Goal: Transaction & Acquisition: Purchase product/service

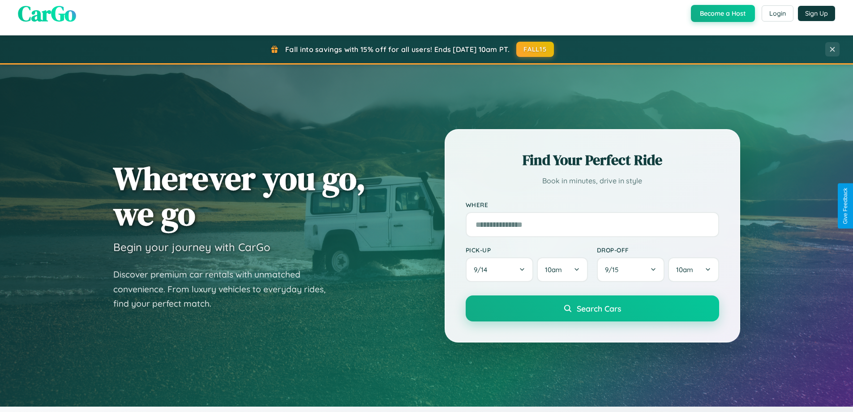
scroll to position [616, 0]
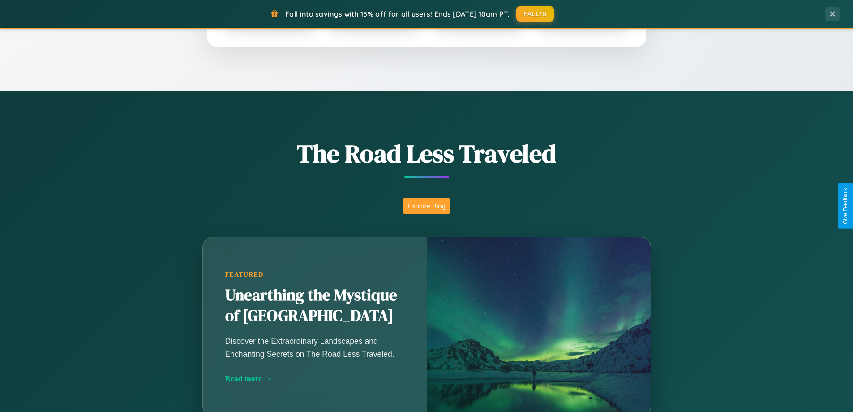
click at [427, 206] on button "Explore Blog" at bounding box center [426, 206] width 47 height 17
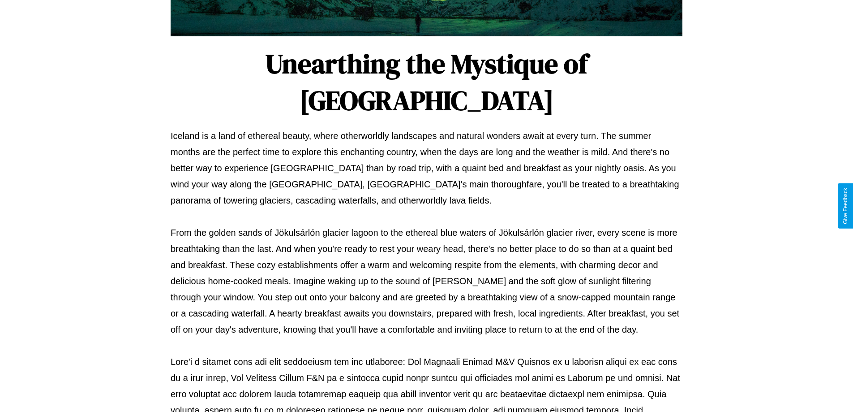
scroll to position [290, 0]
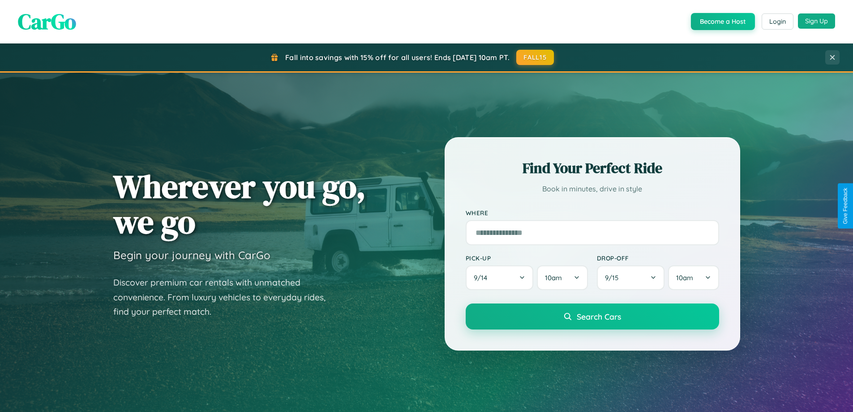
click at [817, 21] on button "Sign Up" at bounding box center [816, 20] width 37 height 15
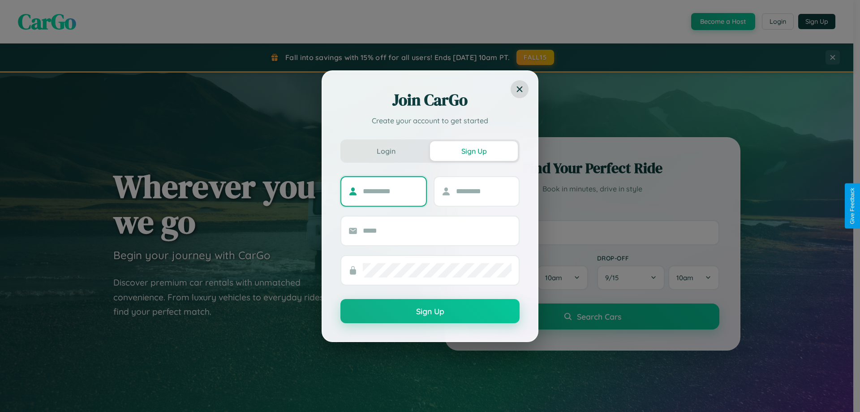
click at [391, 191] on input "text" at bounding box center [391, 191] width 56 height 14
type input "****"
click at [483, 191] on input "text" at bounding box center [484, 191] width 56 height 14
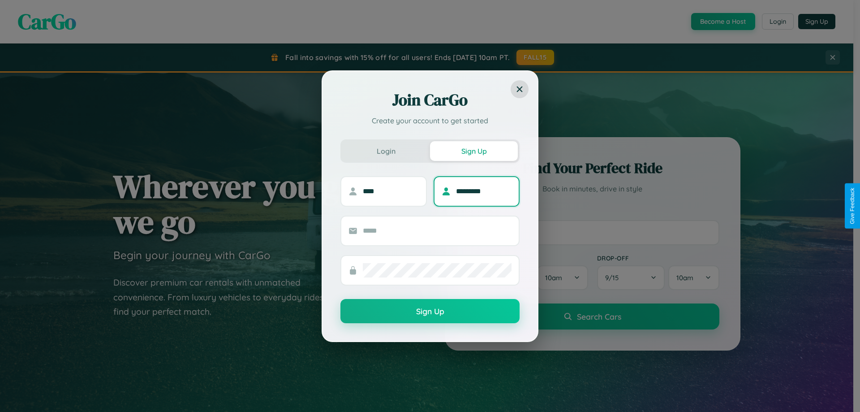
type input "*********"
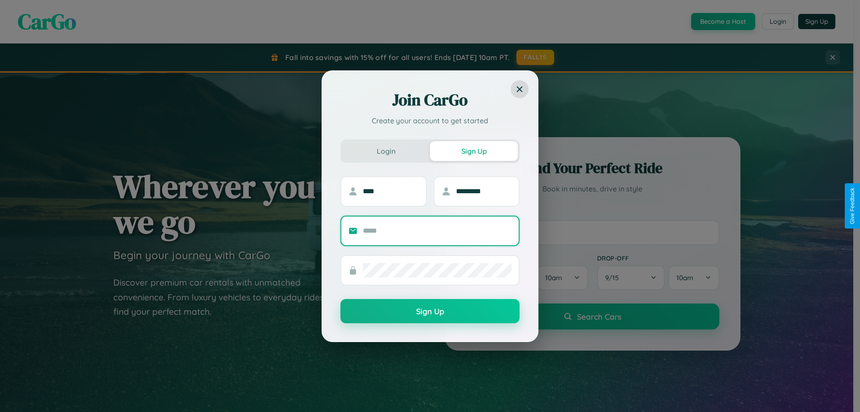
click at [437, 230] on input "text" at bounding box center [437, 231] width 149 height 14
type input "**********"
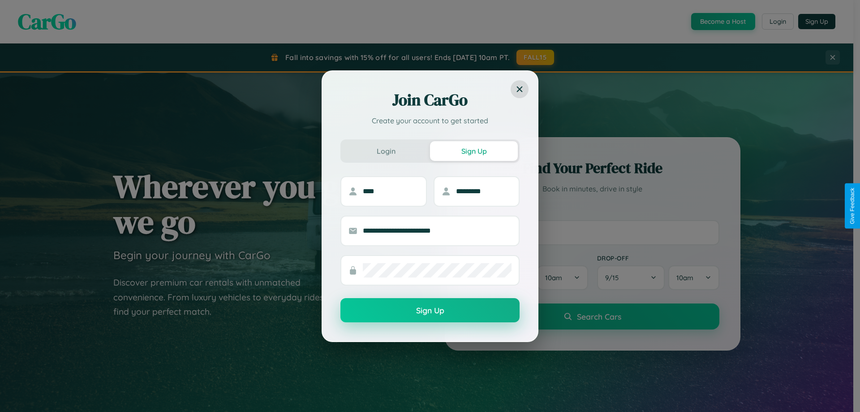
click at [430, 310] on button "Sign Up" at bounding box center [429, 310] width 179 height 24
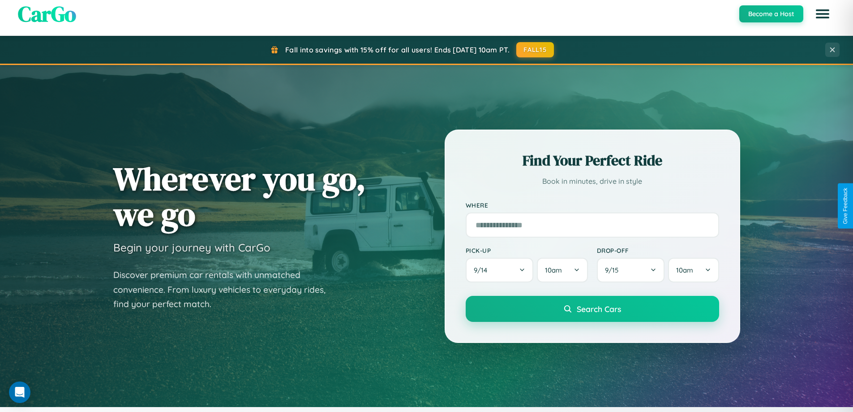
scroll to position [1724, 0]
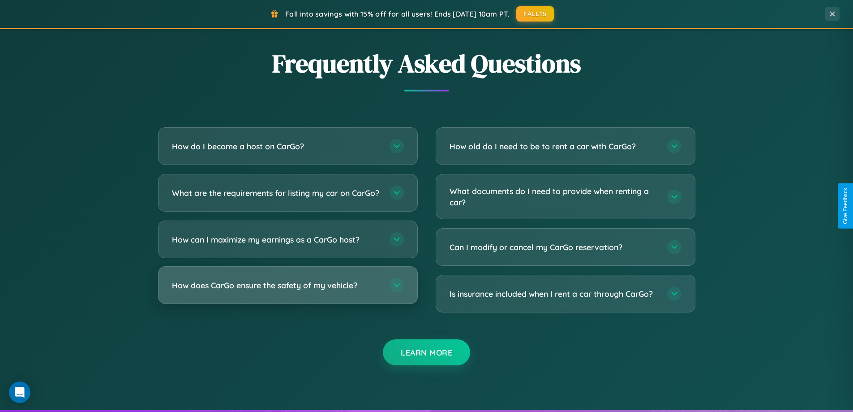
click at [288, 291] on h3 "How does CarGo ensure the safety of my vehicle?" at bounding box center [276, 285] width 209 height 11
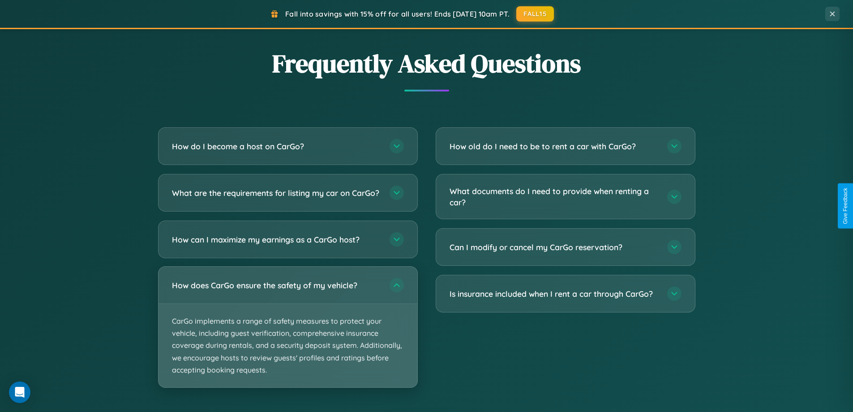
click at [288, 334] on p "CarGo implements a range of safety measures to protect your vehicle, including …" at bounding box center [288, 345] width 259 height 83
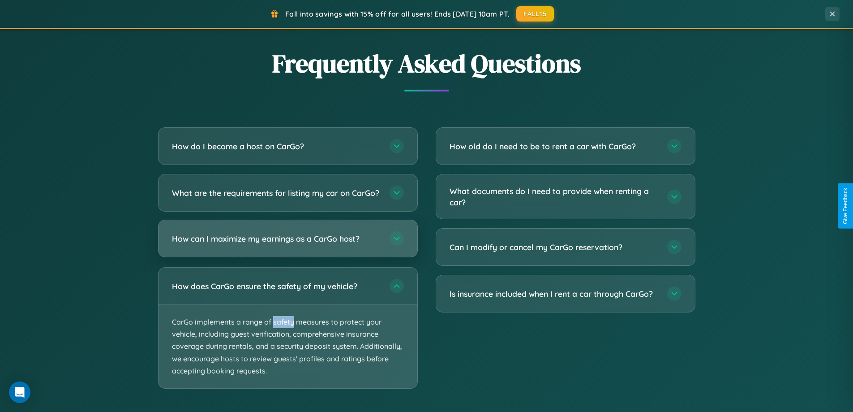
click at [288, 244] on h3 "How can I maximize my earnings as a CarGo host?" at bounding box center [276, 238] width 209 height 11
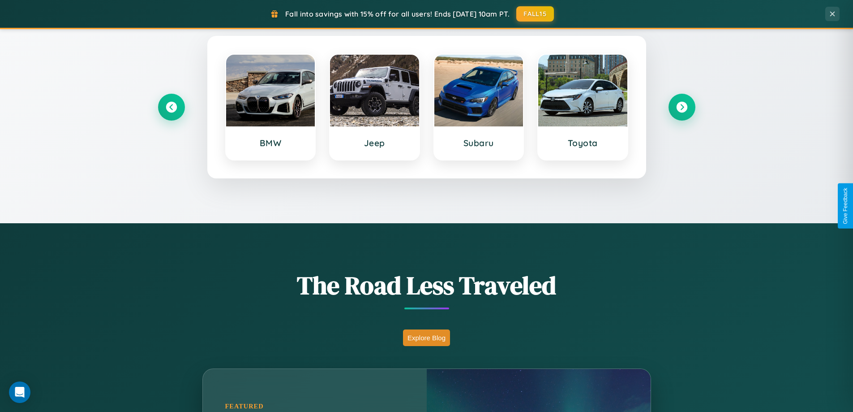
scroll to position [386, 0]
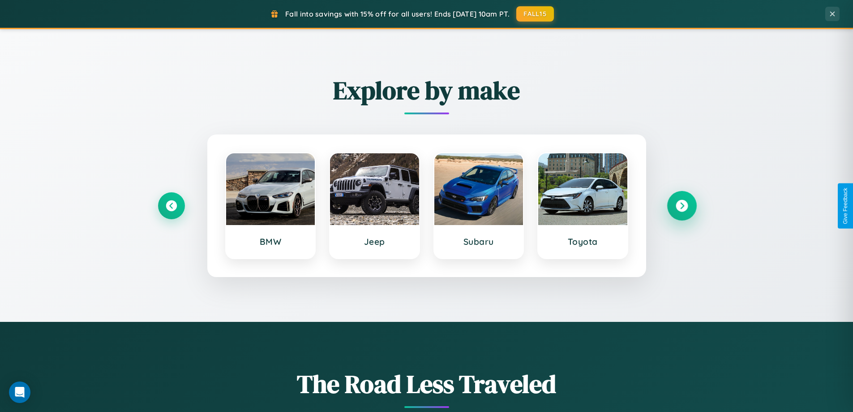
click at [682, 206] on icon at bounding box center [682, 206] width 12 height 12
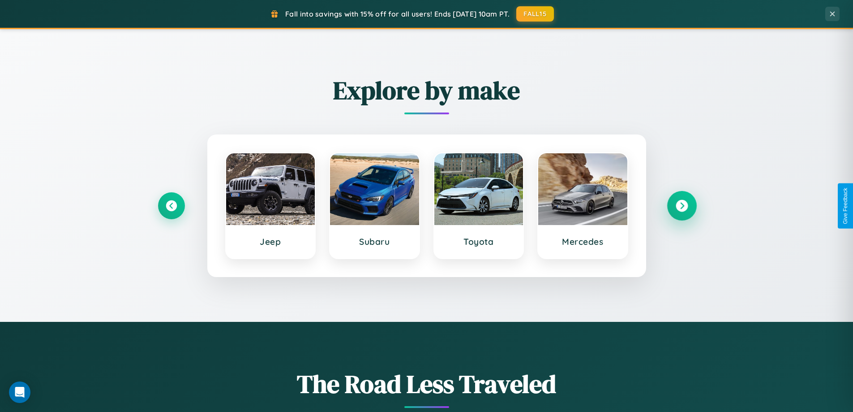
click at [682, 206] on icon at bounding box center [682, 206] width 12 height 12
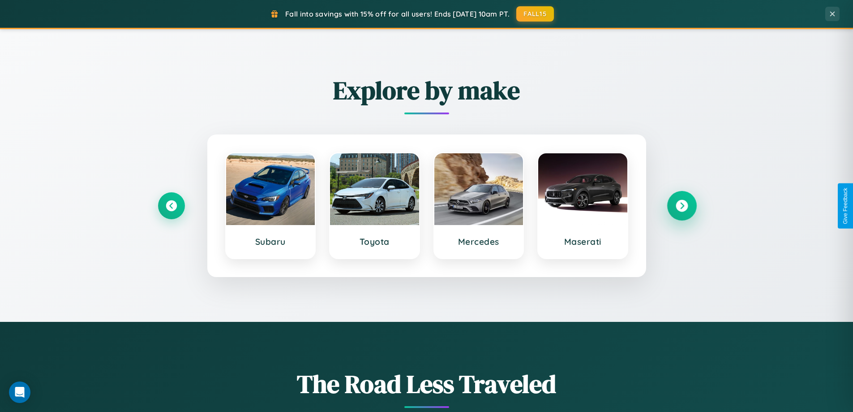
click at [682, 206] on icon at bounding box center [682, 206] width 12 height 12
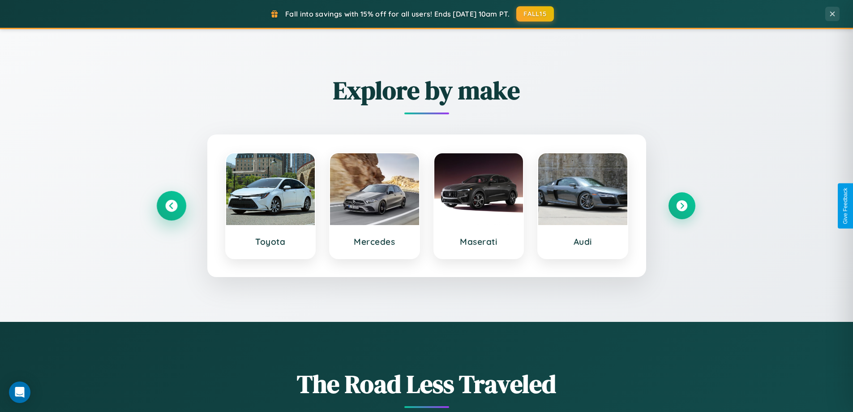
click at [171, 206] on icon at bounding box center [171, 206] width 12 height 12
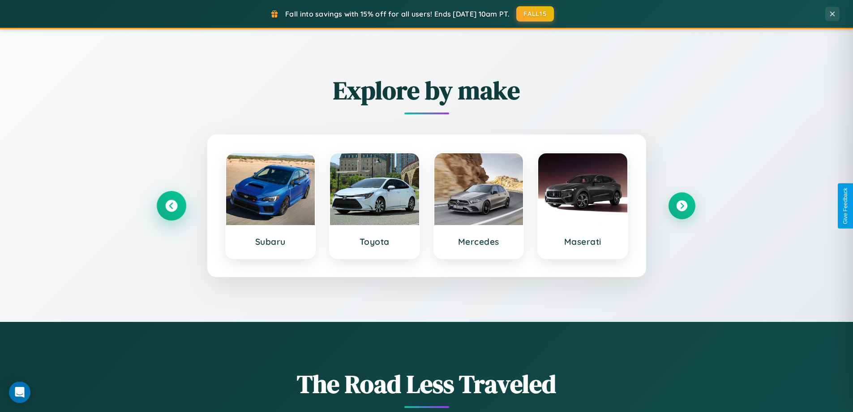
click at [171, 206] on icon at bounding box center [171, 206] width 12 height 12
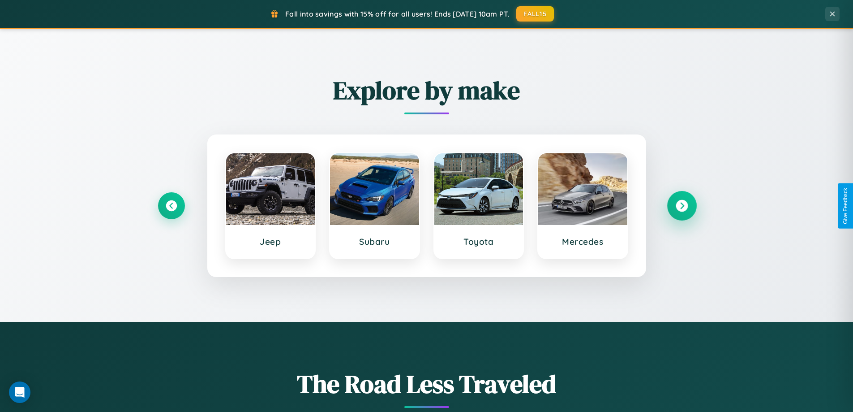
click at [682, 206] on icon at bounding box center [682, 206] width 12 height 12
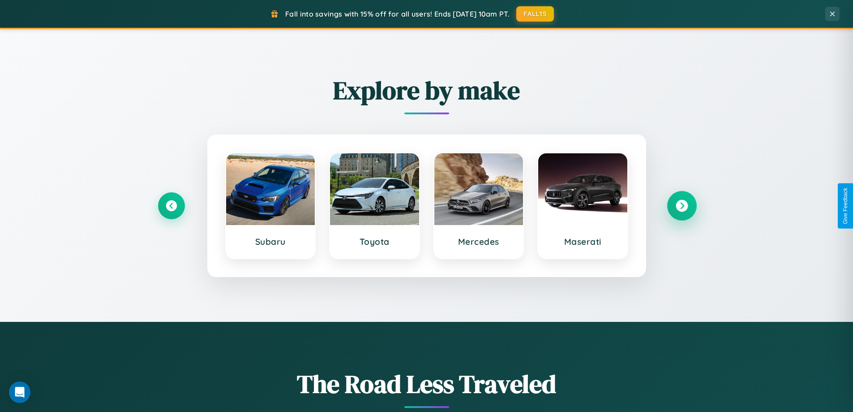
click at [682, 206] on icon at bounding box center [682, 206] width 12 height 12
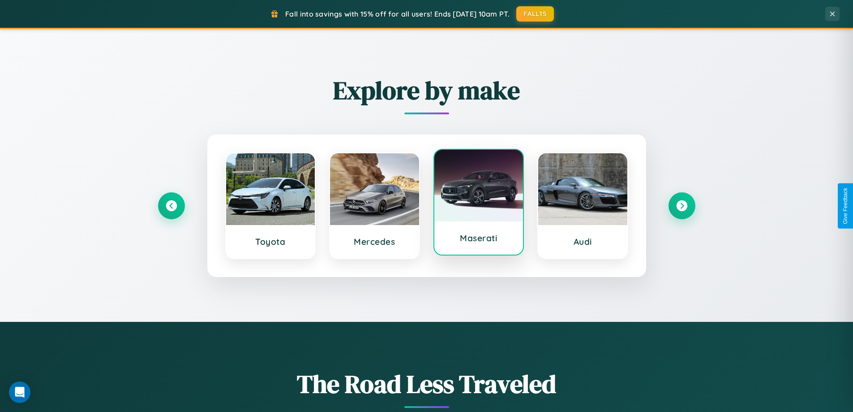
click at [478, 203] on div at bounding box center [479, 186] width 89 height 72
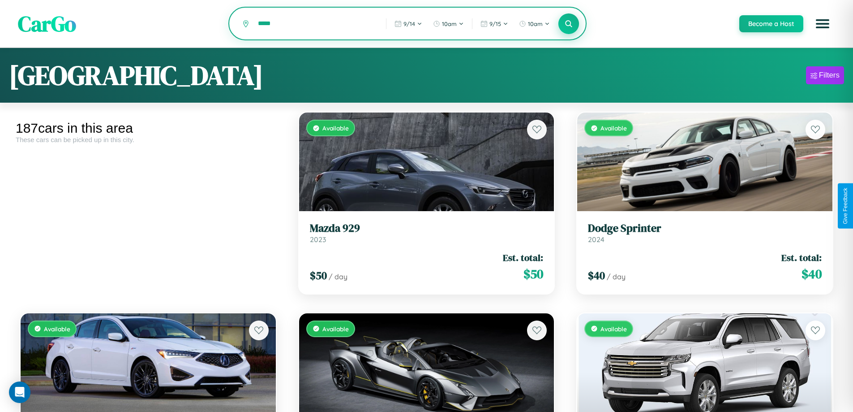
type input "*****"
click at [569, 24] on icon at bounding box center [569, 23] width 9 height 9
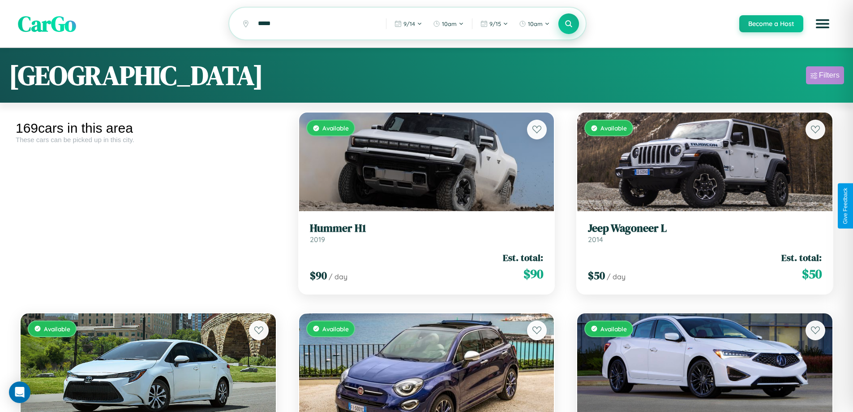
click at [825, 77] on div "Filters" at bounding box center [829, 75] width 21 height 9
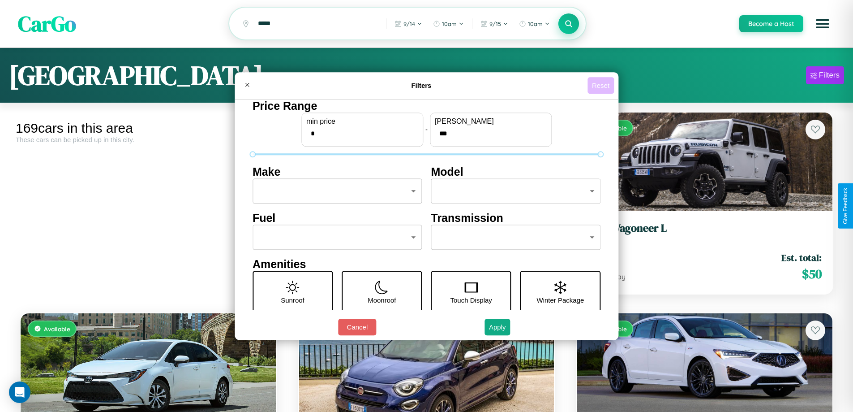
click at [602, 85] on button "Reset" at bounding box center [601, 85] width 26 height 17
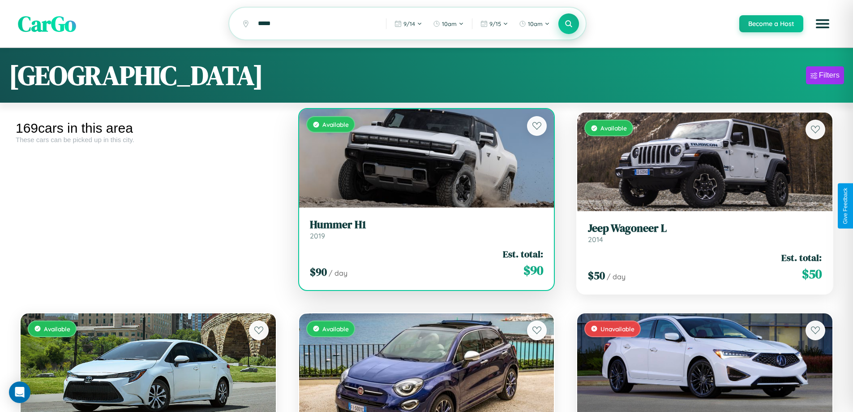
click at [423, 230] on h3 "Hummer H1" at bounding box center [427, 224] width 234 height 13
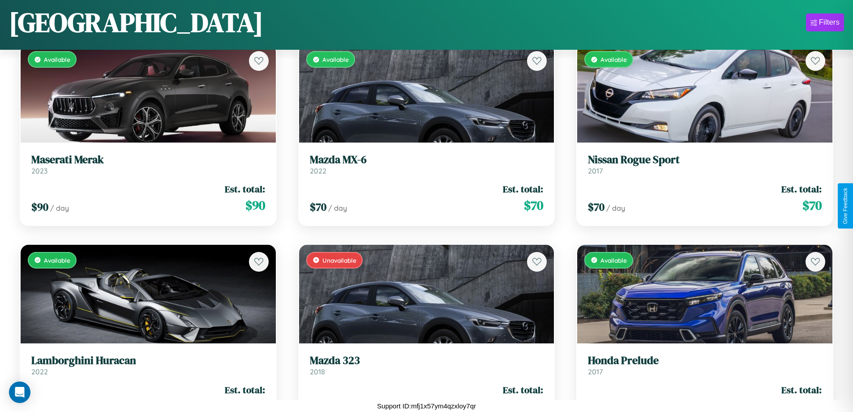
scroll to position [9355, 0]
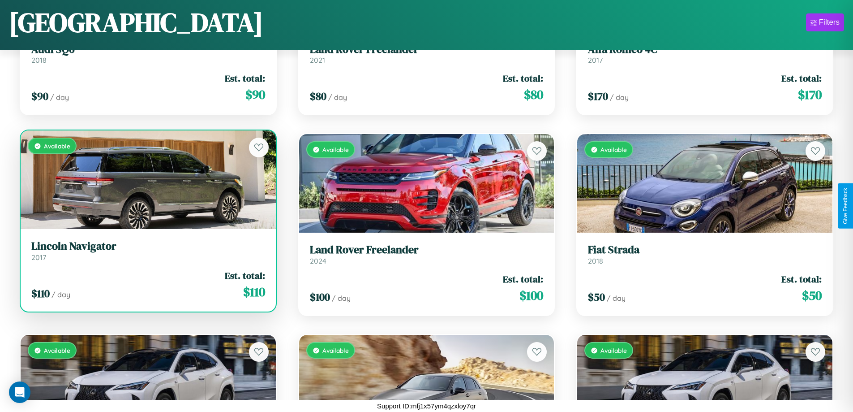
click at [147, 183] on div "Available" at bounding box center [148, 179] width 255 height 99
click at [147, 180] on div "Available" at bounding box center [148, 179] width 255 height 99
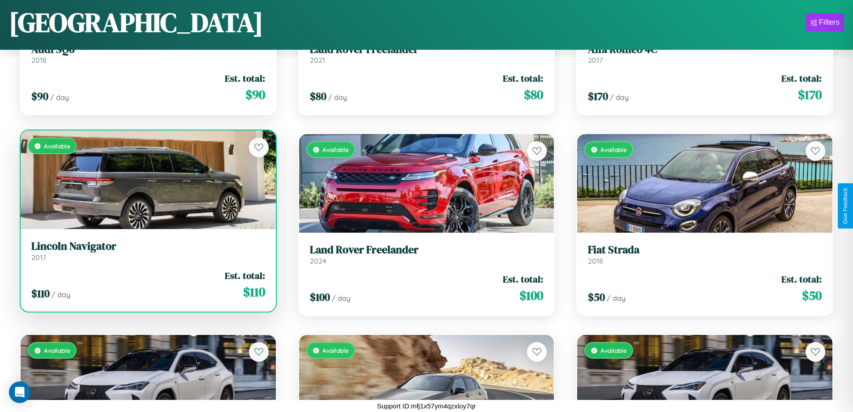
click at [147, 180] on div "Available" at bounding box center [148, 179] width 255 height 99
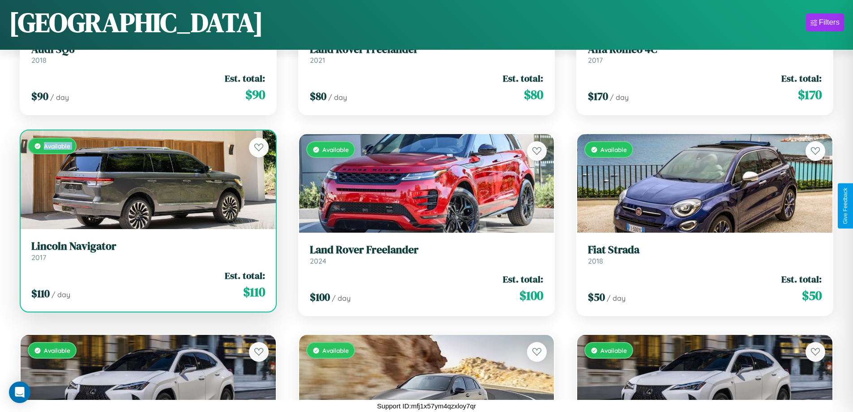
click at [147, 180] on div "Available" at bounding box center [148, 179] width 255 height 99
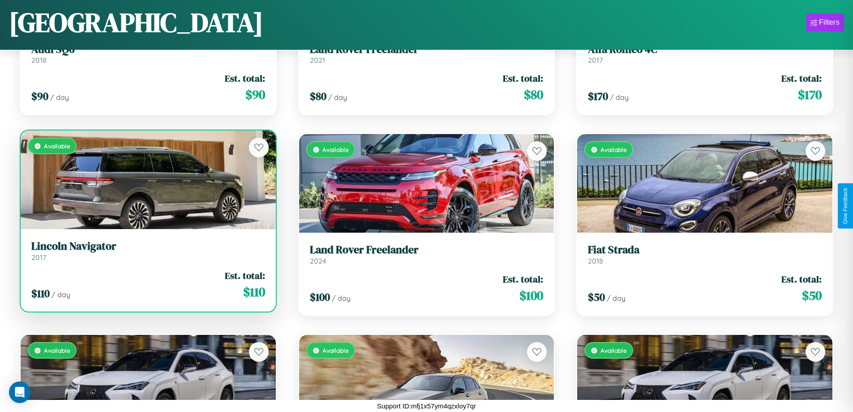
click at [147, 180] on div "Available" at bounding box center [148, 179] width 255 height 99
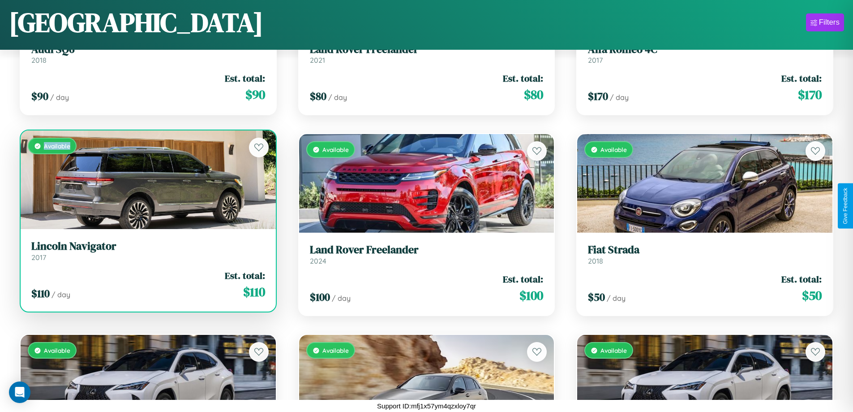
click at [147, 180] on div "Available" at bounding box center [148, 179] width 255 height 99
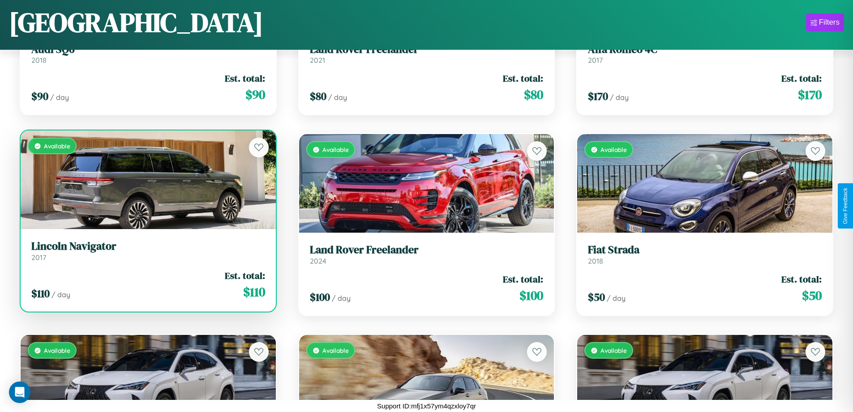
click at [147, 250] on h3 "Lincoln Navigator" at bounding box center [148, 246] width 234 height 13
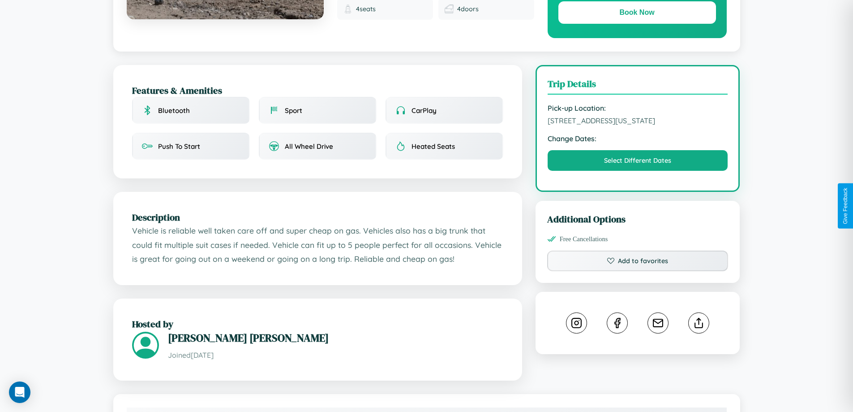
scroll to position [233, 0]
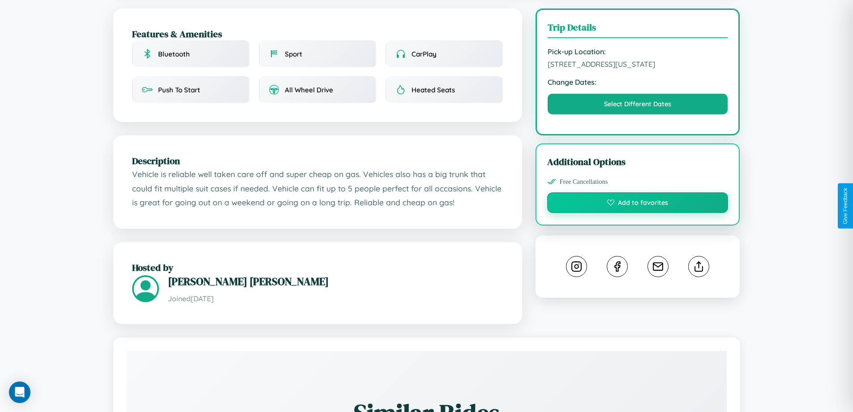
click at [638, 204] on button "Add to favorites" at bounding box center [637, 202] width 181 height 21
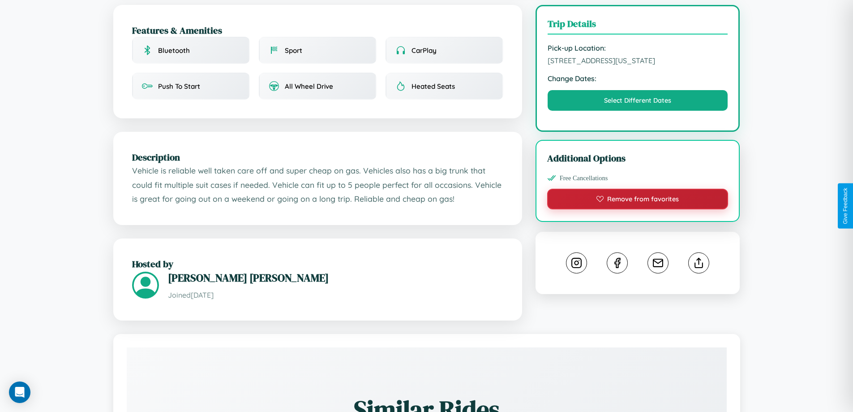
scroll to position [294, 0]
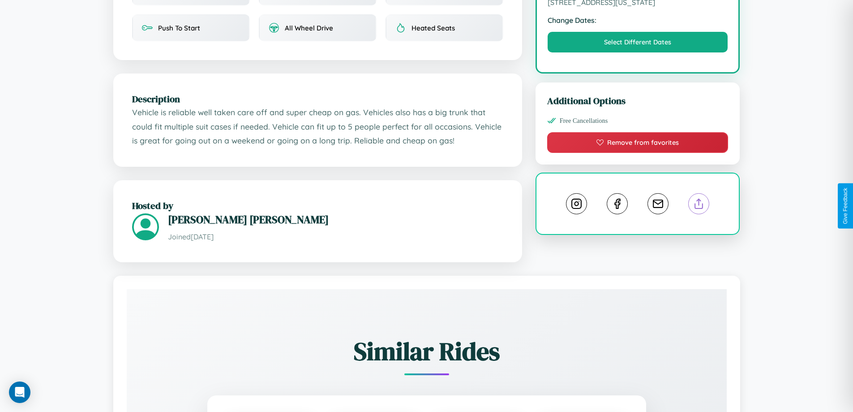
click at [699, 205] on line at bounding box center [699, 202] width 0 height 6
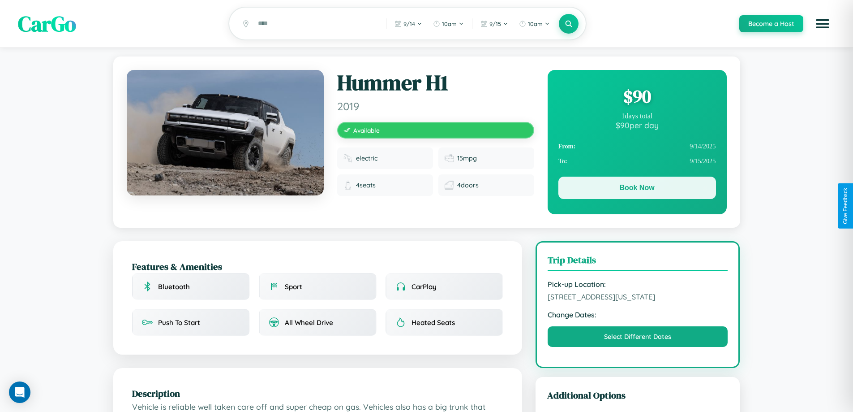
click at [637, 189] on button "Book Now" at bounding box center [638, 188] width 158 height 22
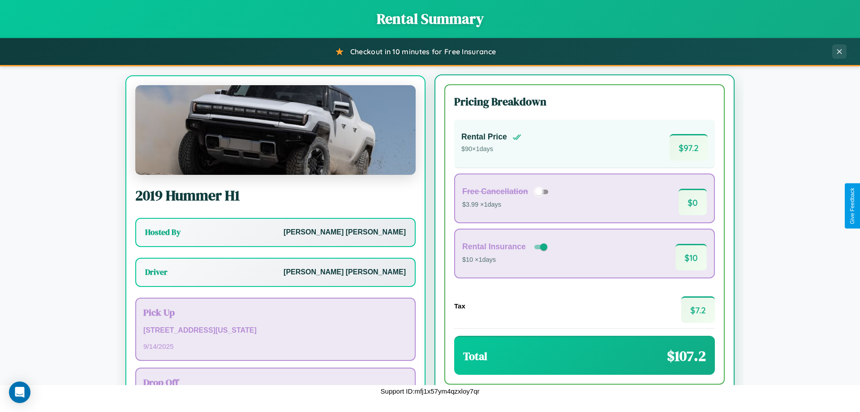
click at [508, 401] on button "Back" at bounding box center [512, 413] width 137 height 25
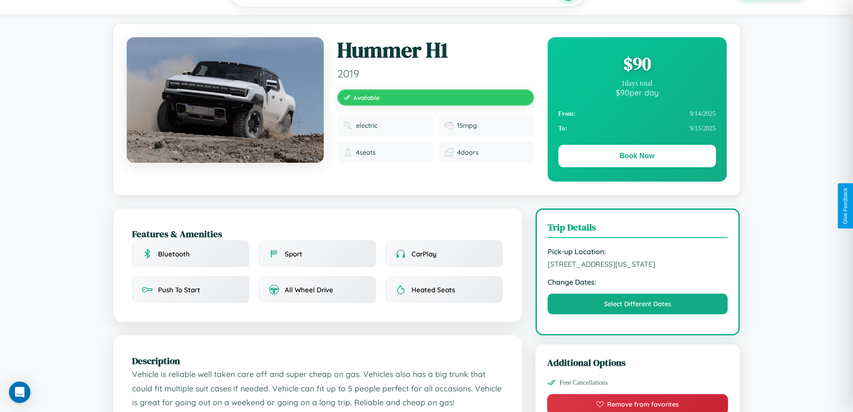
scroll to position [525, 0]
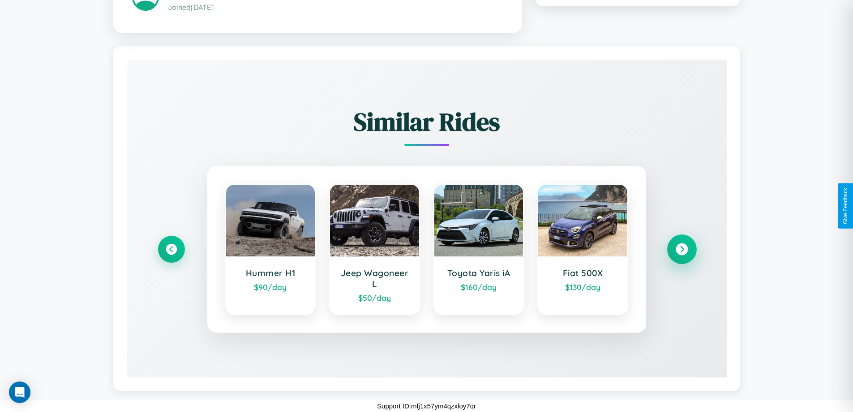
click at [682, 249] on icon at bounding box center [682, 249] width 12 height 12
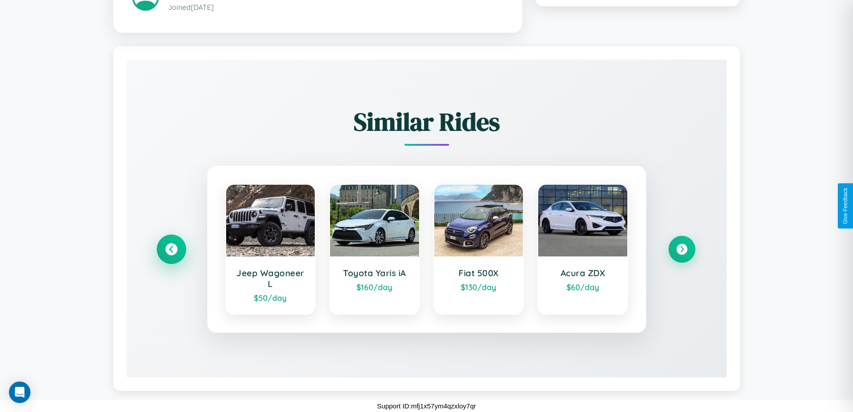
click at [171, 249] on icon at bounding box center [171, 249] width 12 height 12
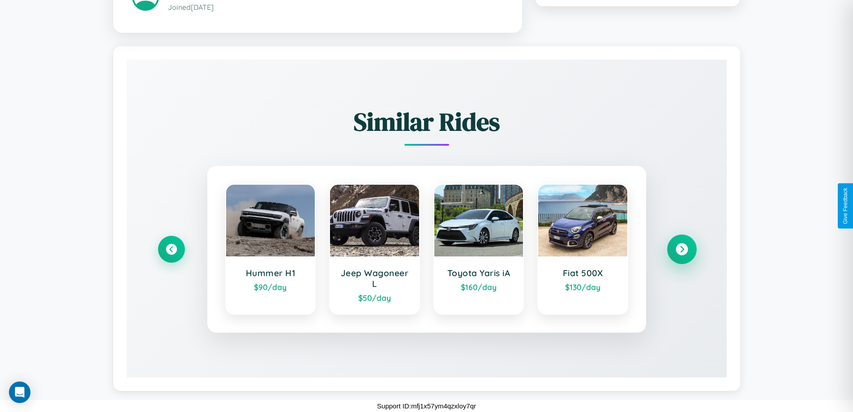
click at [682, 249] on icon at bounding box center [682, 249] width 12 height 12
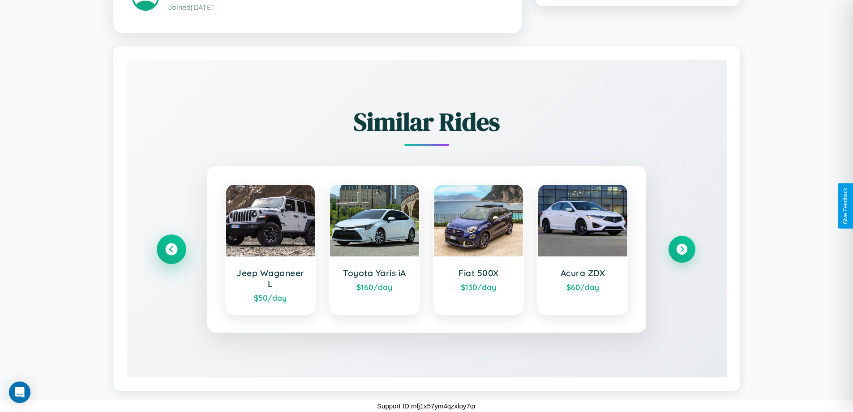
click at [171, 249] on icon at bounding box center [171, 249] width 12 height 12
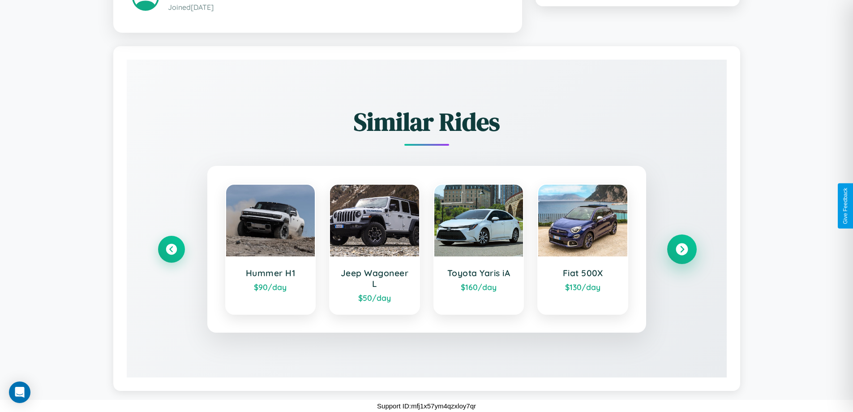
click at [682, 249] on icon at bounding box center [682, 249] width 12 height 12
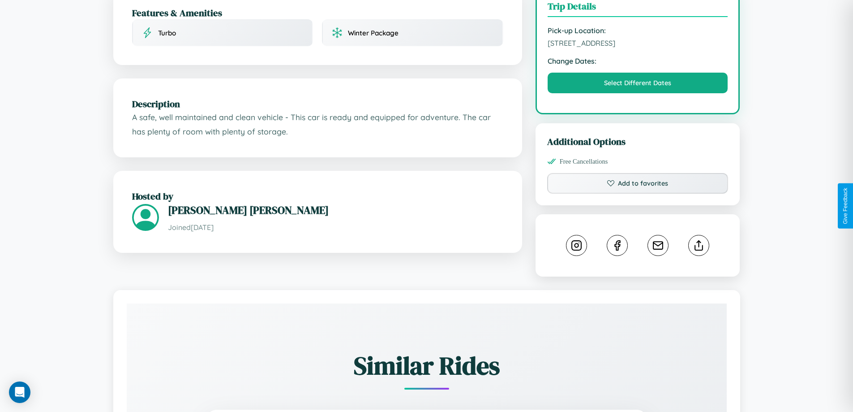
scroll to position [294, 0]
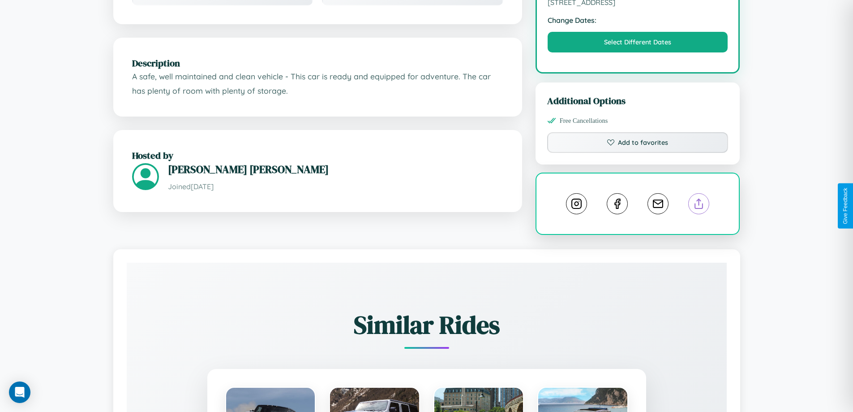
click at [699, 205] on line at bounding box center [699, 202] width 0 height 6
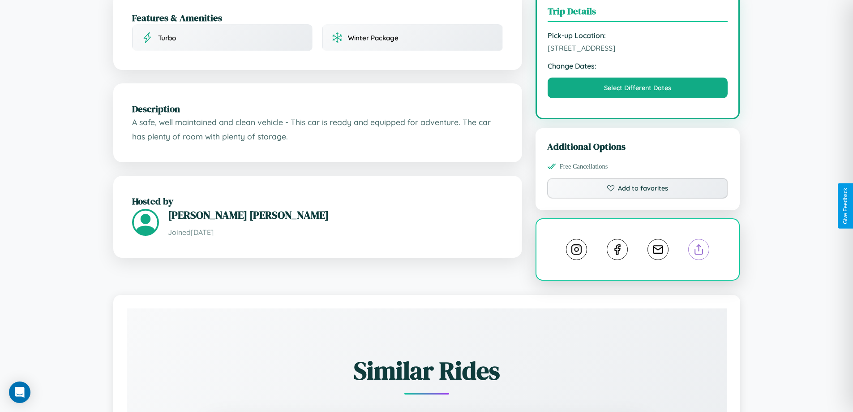
scroll to position [92, 0]
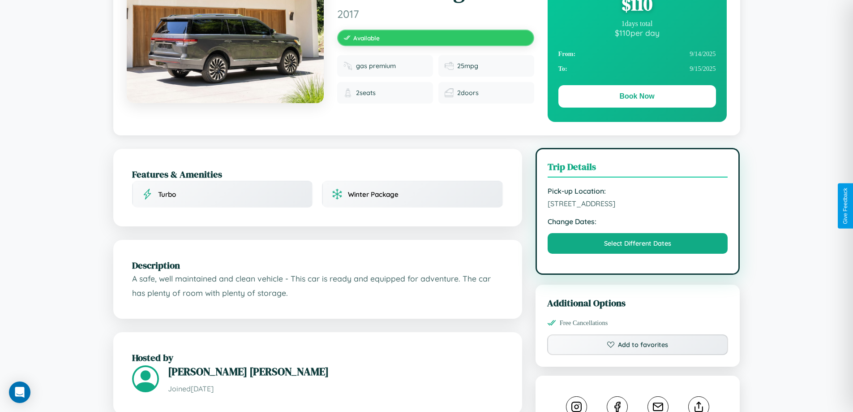
click at [638, 205] on span "[STREET_ADDRESS]" at bounding box center [638, 203] width 181 height 9
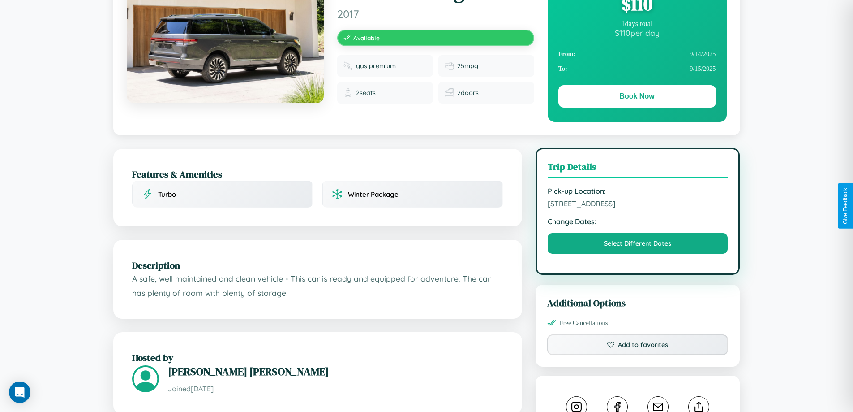
click at [638, 205] on span "[STREET_ADDRESS]" at bounding box center [638, 203] width 181 height 9
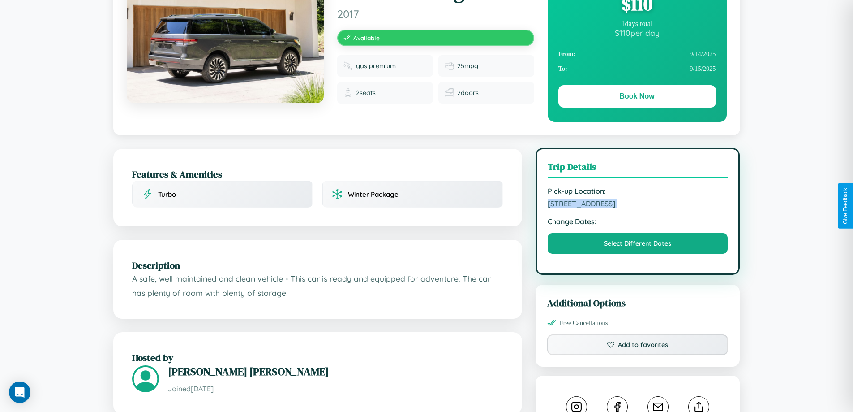
click at [638, 205] on span "[STREET_ADDRESS]" at bounding box center [638, 203] width 181 height 9
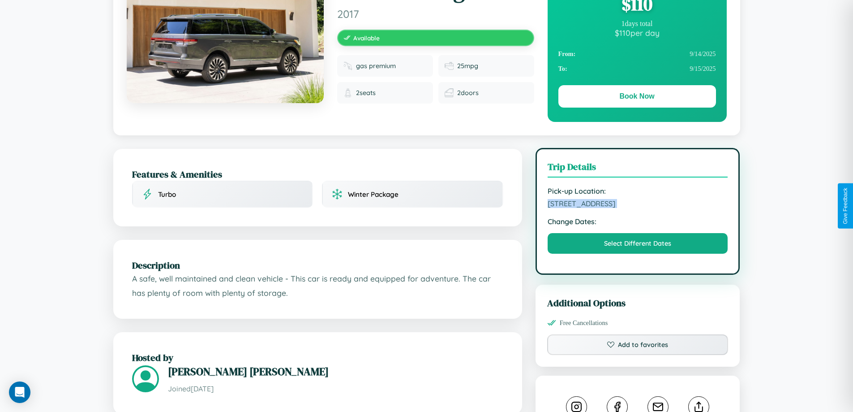
click at [638, 205] on span "[STREET_ADDRESS]" at bounding box center [638, 203] width 181 height 9
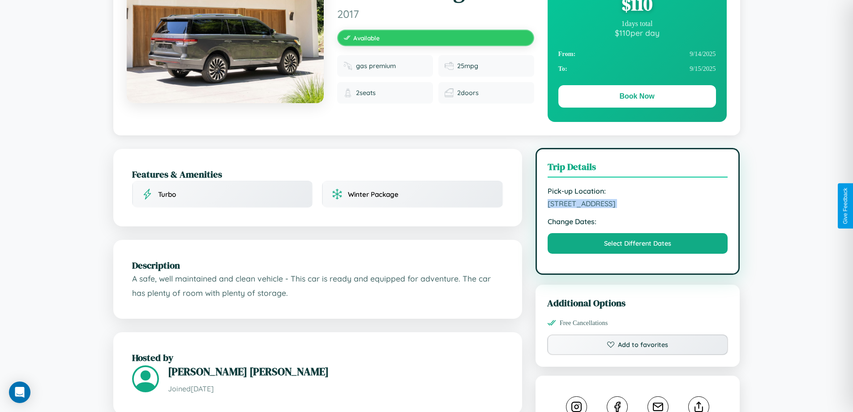
click at [638, 205] on span "[STREET_ADDRESS]" at bounding box center [638, 203] width 181 height 9
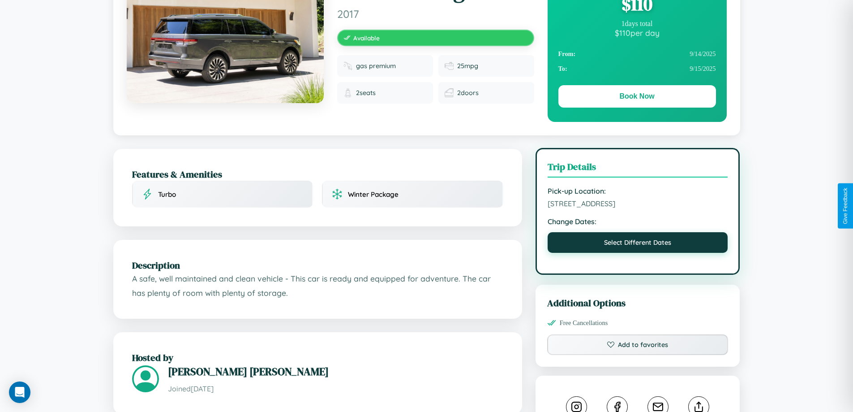
click at [638, 244] on button "Select Different Dates" at bounding box center [638, 242] width 181 height 21
select select "*"
select select "****"
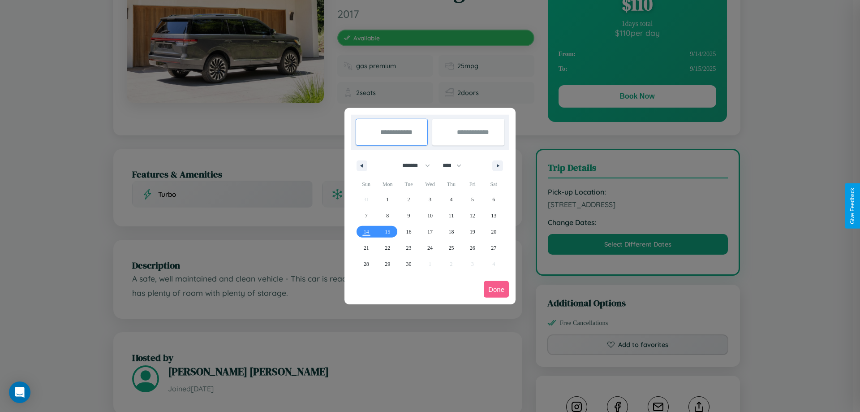
drag, startPoint x: 412, startPoint y: 165, endPoint x: 430, endPoint y: 180, distance: 22.9
click at [412, 165] on select "******* ******** ***** ***** *** **** **** ****** ********* ******* ******** **…" at bounding box center [415, 165] width 38 height 15
select select "*"
drag, startPoint x: 456, startPoint y: 165, endPoint x: 430, endPoint y: 180, distance: 29.7
click at [456, 165] on select "**** **** **** **** **** **** **** **** **** **** **** **** **** **** **** ****…" at bounding box center [451, 165] width 27 height 15
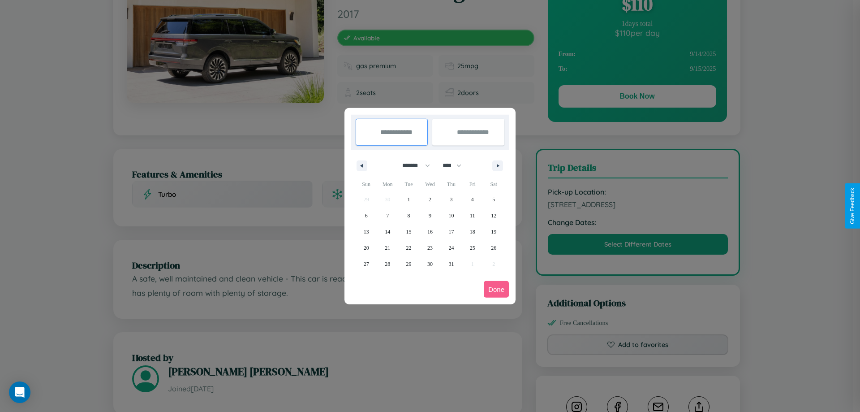
select select "****"
click at [472, 199] on span "3" at bounding box center [472, 199] width 3 height 16
type input "**********"
click at [388, 231] on span "13" at bounding box center [387, 232] width 5 height 16
type input "**********"
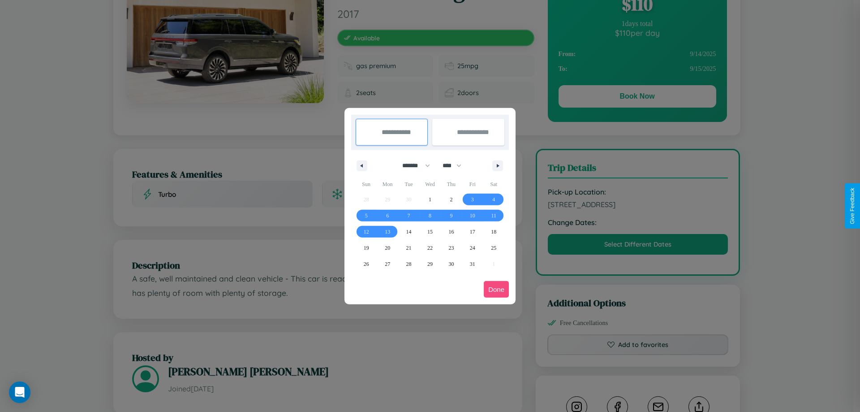
click at [496, 289] on button "Done" at bounding box center [496, 289] width 25 height 17
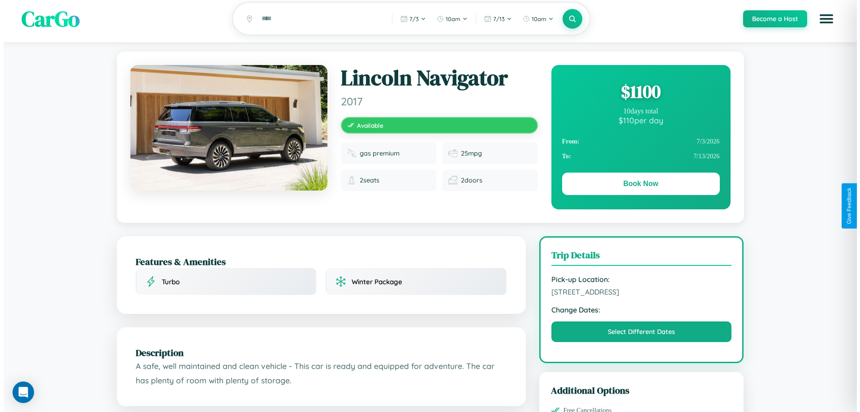
scroll to position [0, 0]
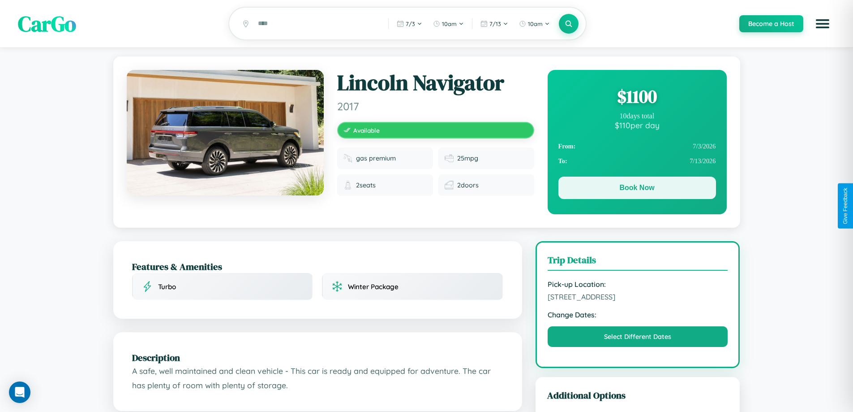
click at [637, 189] on button "Book Now" at bounding box center [638, 188] width 158 height 22
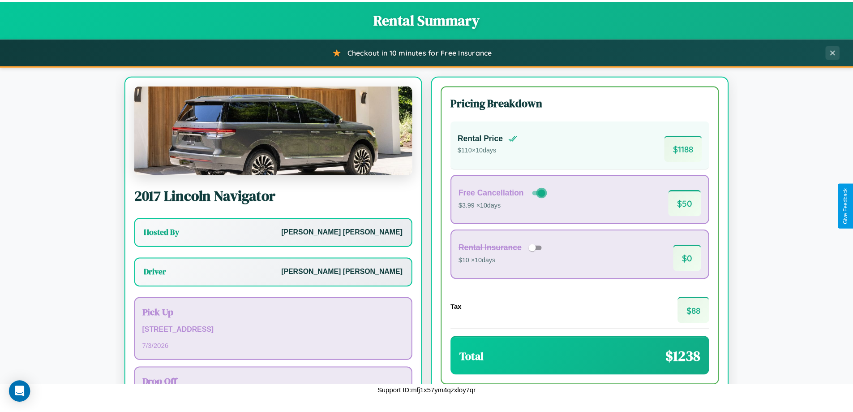
scroll to position [65, 0]
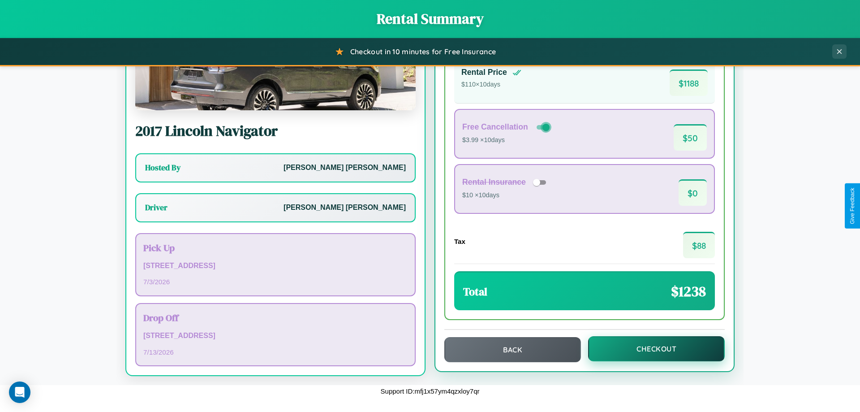
click at [651, 349] on button "Checkout" at bounding box center [656, 348] width 137 height 25
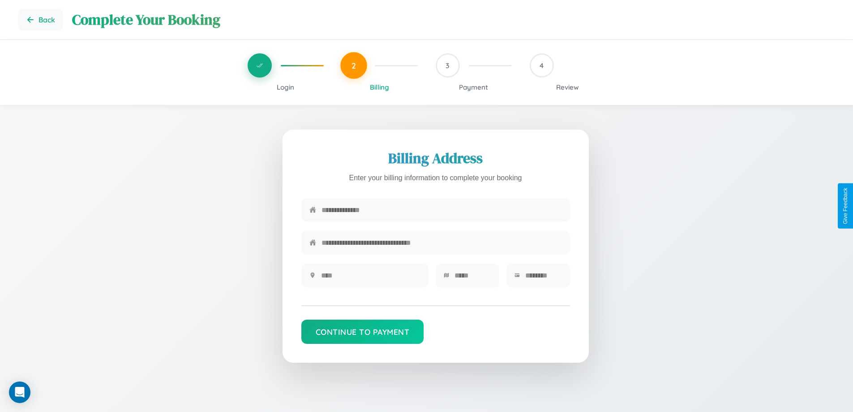
click at [442, 210] on input "text" at bounding box center [442, 210] width 241 height 22
type input "**********"
click at [371, 278] on input "text" at bounding box center [370, 275] width 99 height 22
type input "********"
click at [473, 278] on input "text" at bounding box center [473, 275] width 37 height 22
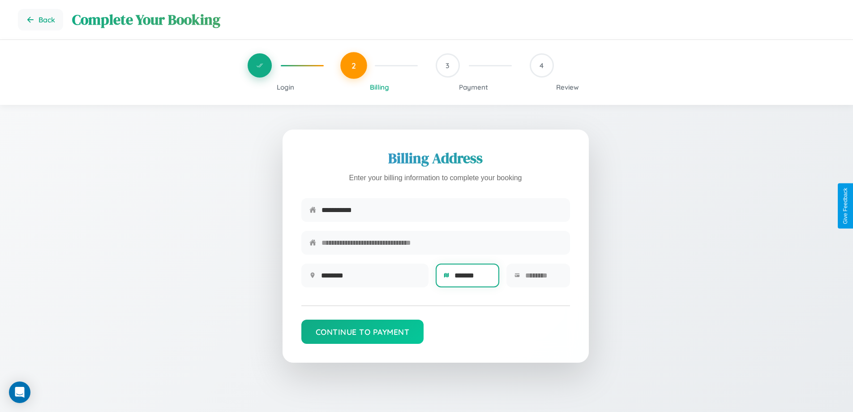
type input "*******"
click at [543, 278] on input "text" at bounding box center [544, 275] width 37 height 22
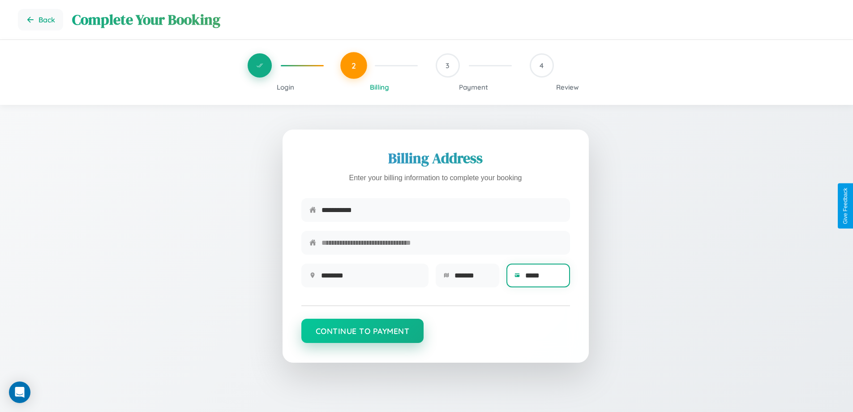
type input "*****"
click at [362, 335] on button "Continue to Payment" at bounding box center [363, 331] width 123 height 24
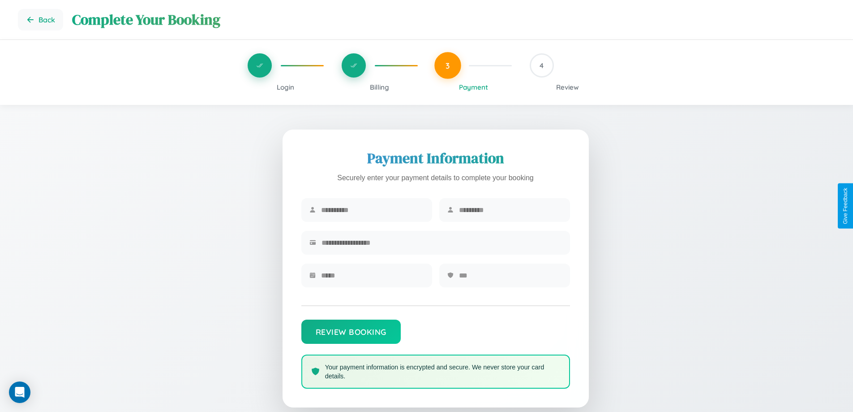
click at [372, 210] on input "text" at bounding box center [372, 210] width 103 height 22
type input "*******"
click at [510, 210] on input "text" at bounding box center [510, 210] width 103 height 22
type input "*****"
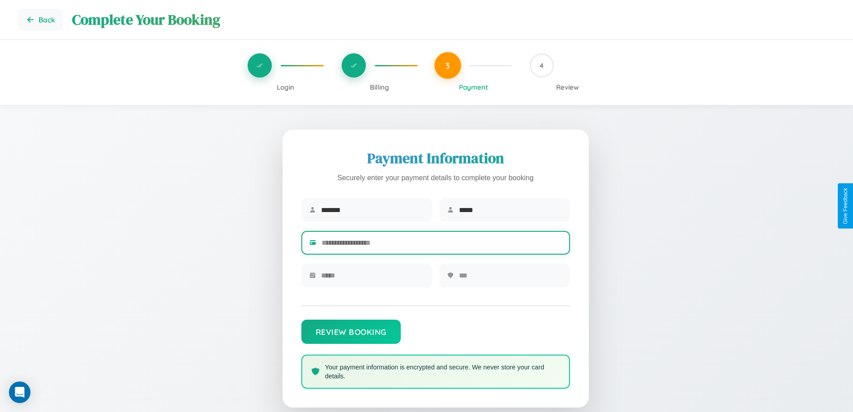
click at [442, 244] on input "text" at bounding box center [442, 243] width 241 height 22
type input "**********"
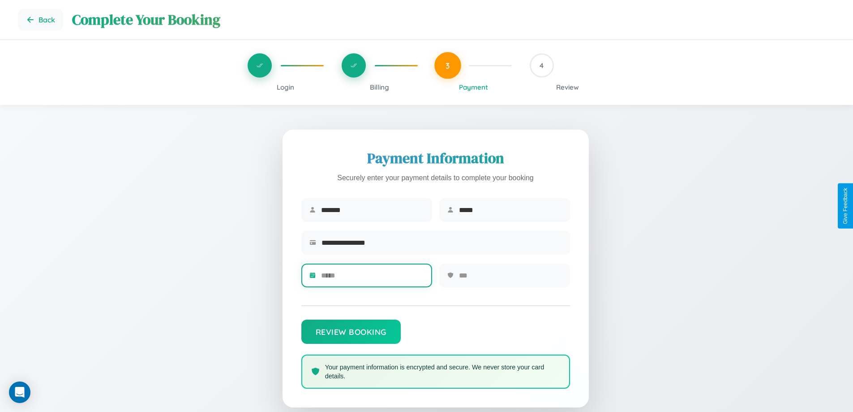
click at [372, 278] on input "text" at bounding box center [372, 275] width 103 height 22
type input "*****"
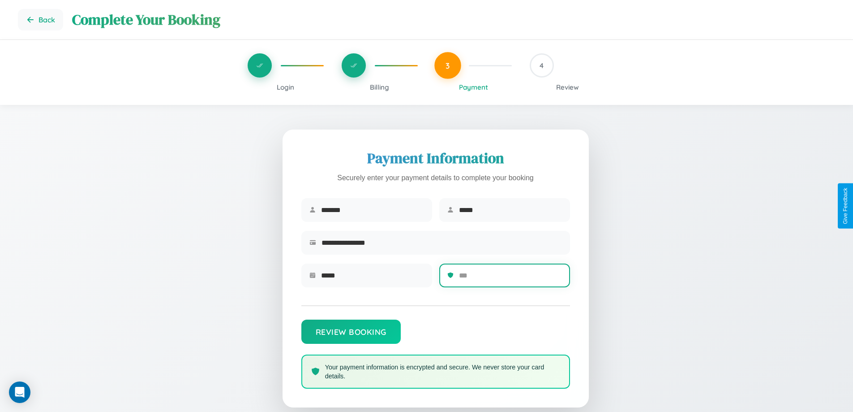
click at [510, 278] on input "text" at bounding box center [510, 275] width 103 height 22
type input "***"
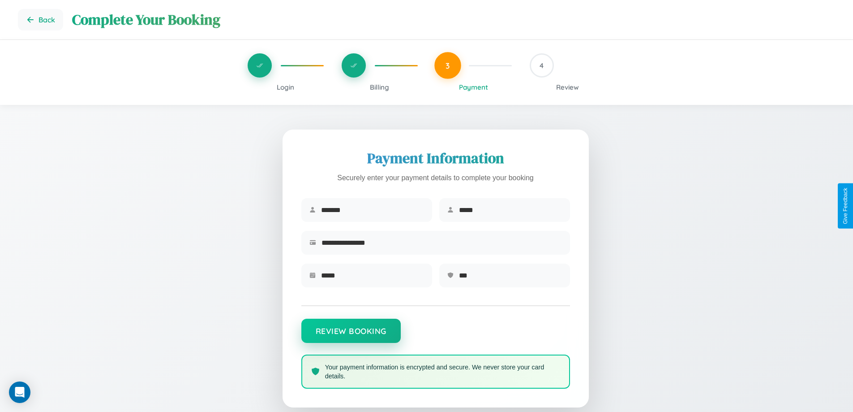
click at [351, 335] on button "Review Booking" at bounding box center [351, 331] width 99 height 24
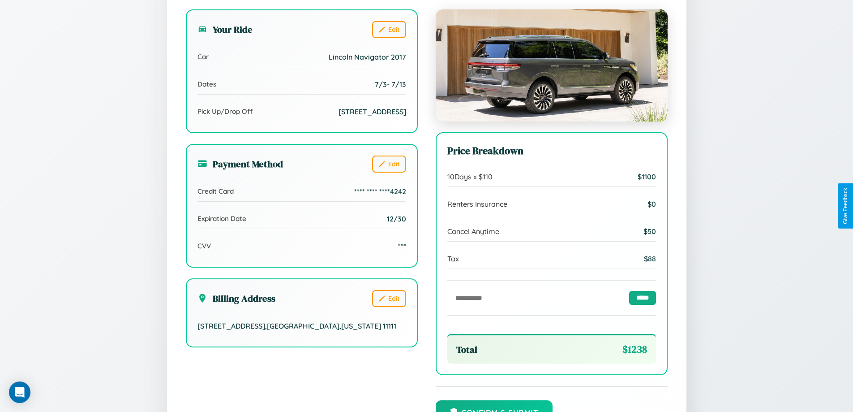
scroll to position [274, 0]
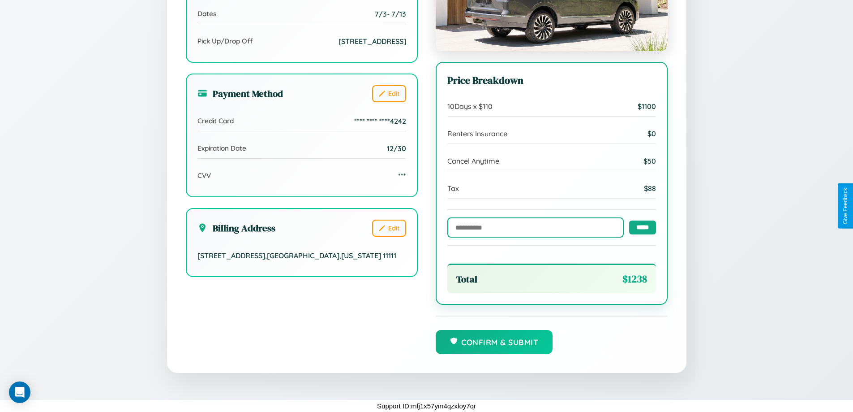
click at [533, 227] on input "text" at bounding box center [536, 227] width 177 height 20
type input "******"
click at [640, 226] on input "*****" at bounding box center [642, 227] width 27 height 14
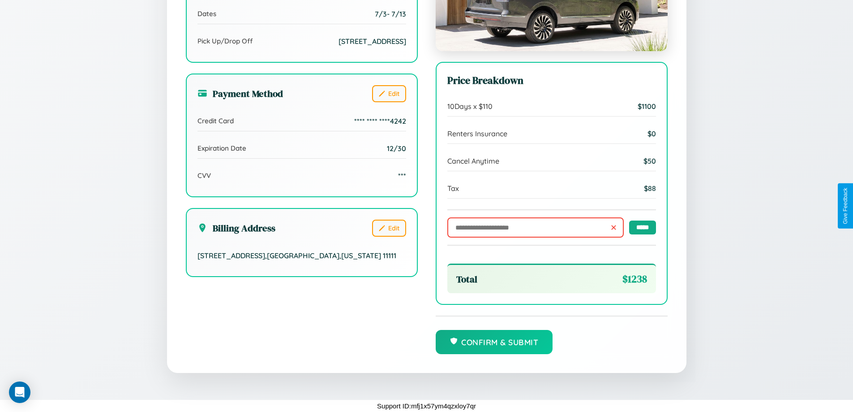
scroll to position [0, 0]
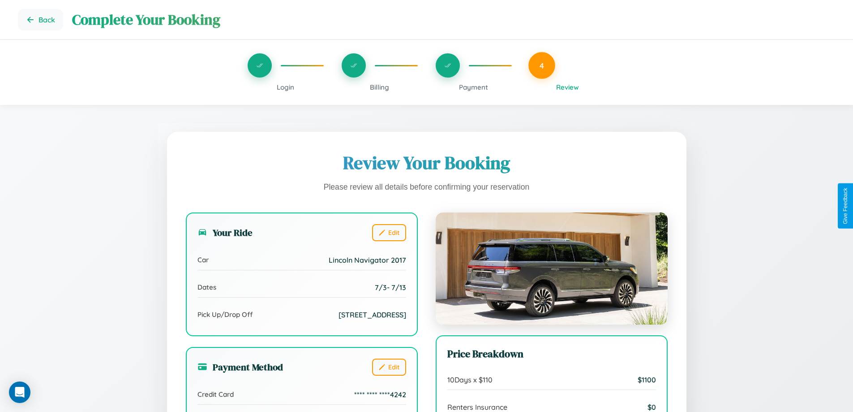
click at [379, 87] on span "Billing" at bounding box center [379, 87] width 19 height 9
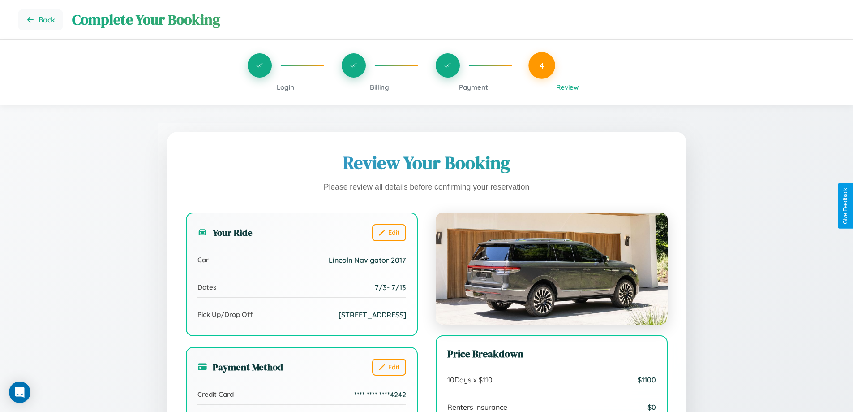
click at [379, 87] on span "Billing" at bounding box center [379, 87] width 19 height 9
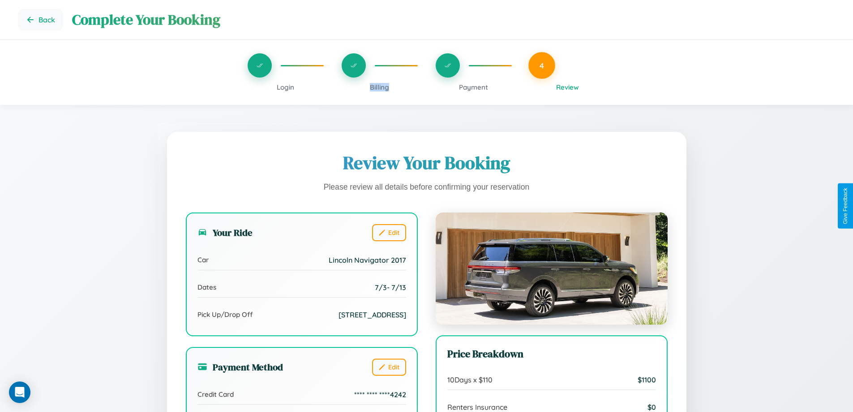
click at [379, 87] on span "Billing" at bounding box center [379, 87] width 19 height 9
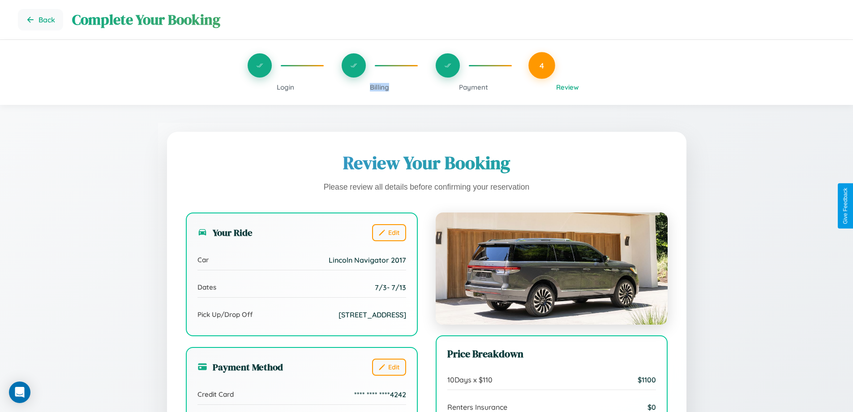
click at [379, 87] on span "Billing" at bounding box center [379, 87] width 19 height 9
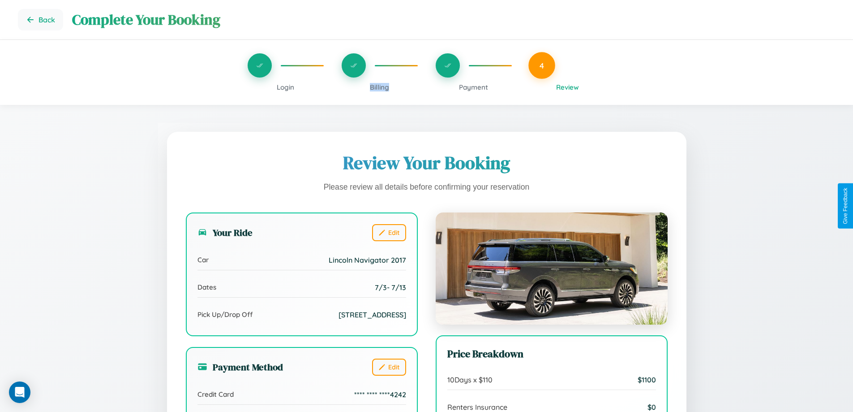
click at [379, 87] on span "Billing" at bounding box center [379, 87] width 19 height 9
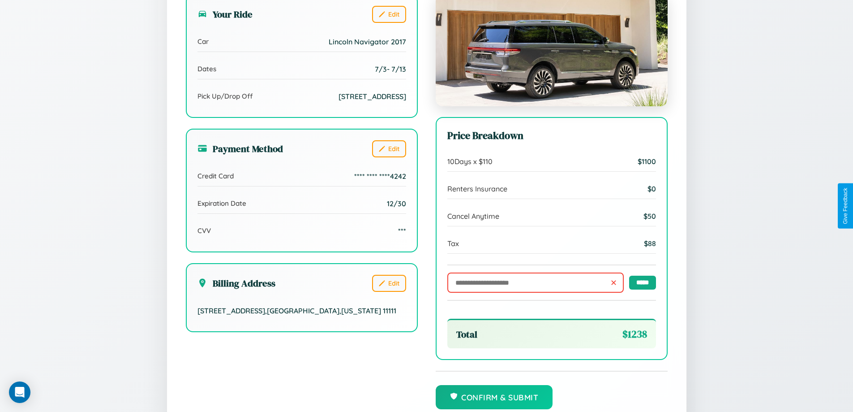
scroll to position [274, 0]
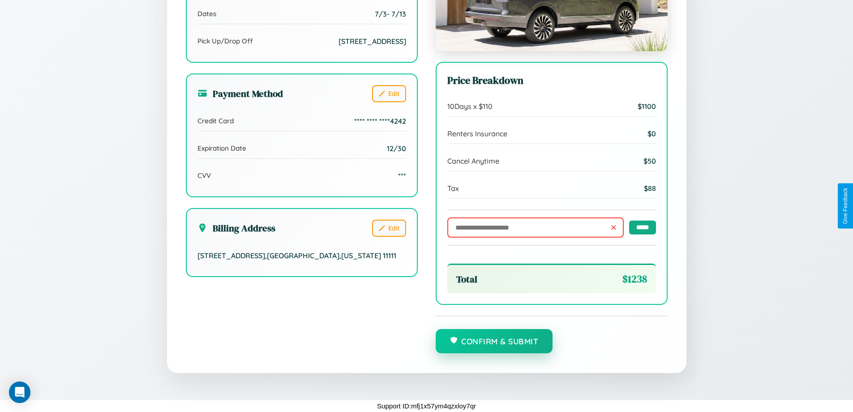
click at [494, 341] on button "Confirm & Submit" at bounding box center [494, 341] width 117 height 24
